Goal: Information Seeking & Learning: Learn about a topic

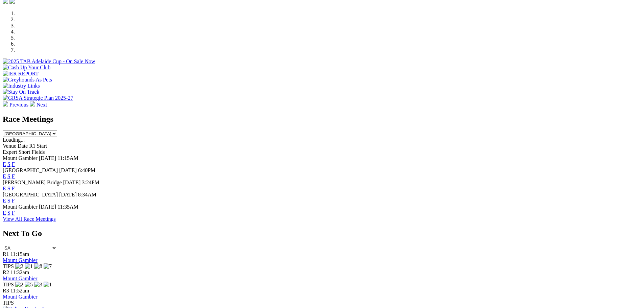
scroll to position [203, 0]
click at [15, 198] on link "F" at bounding box center [13, 201] width 3 height 6
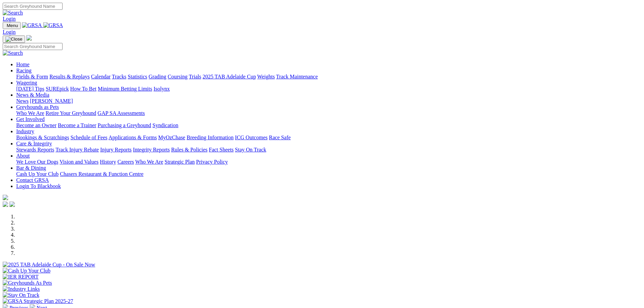
scroll to position [203, 0]
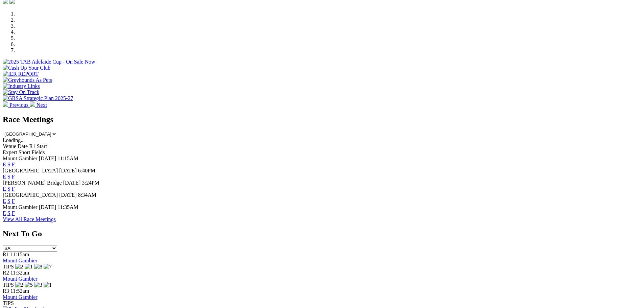
click at [15, 174] on link "F" at bounding box center [13, 177] width 3 height 6
